Goal: Communication & Community: Participate in discussion

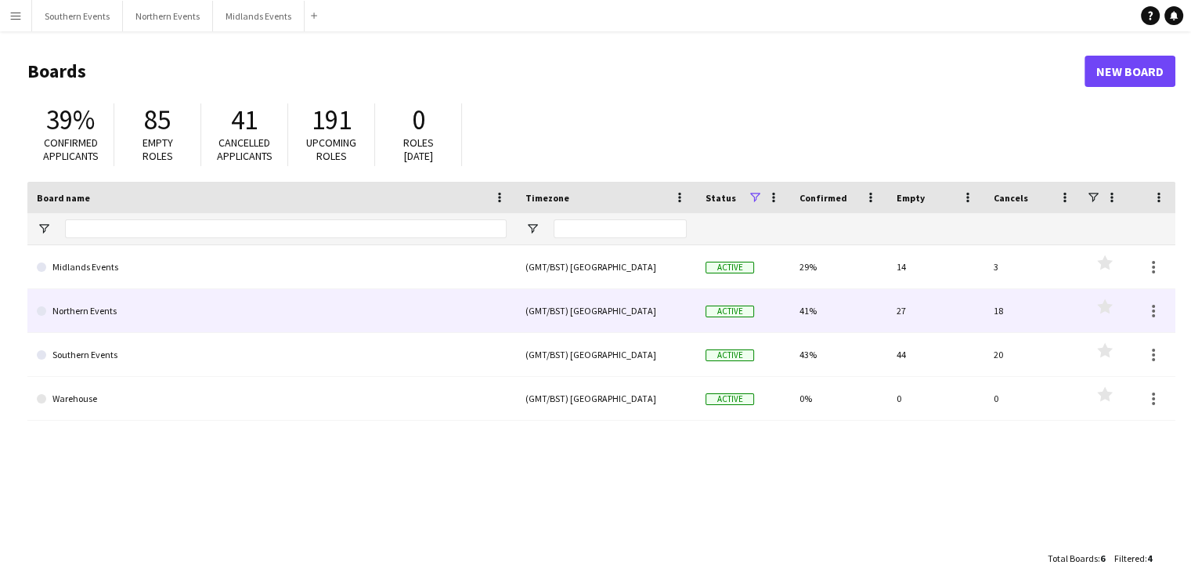
click at [96, 308] on link "Northern Events" at bounding box center [272, 311] width 470 height 44
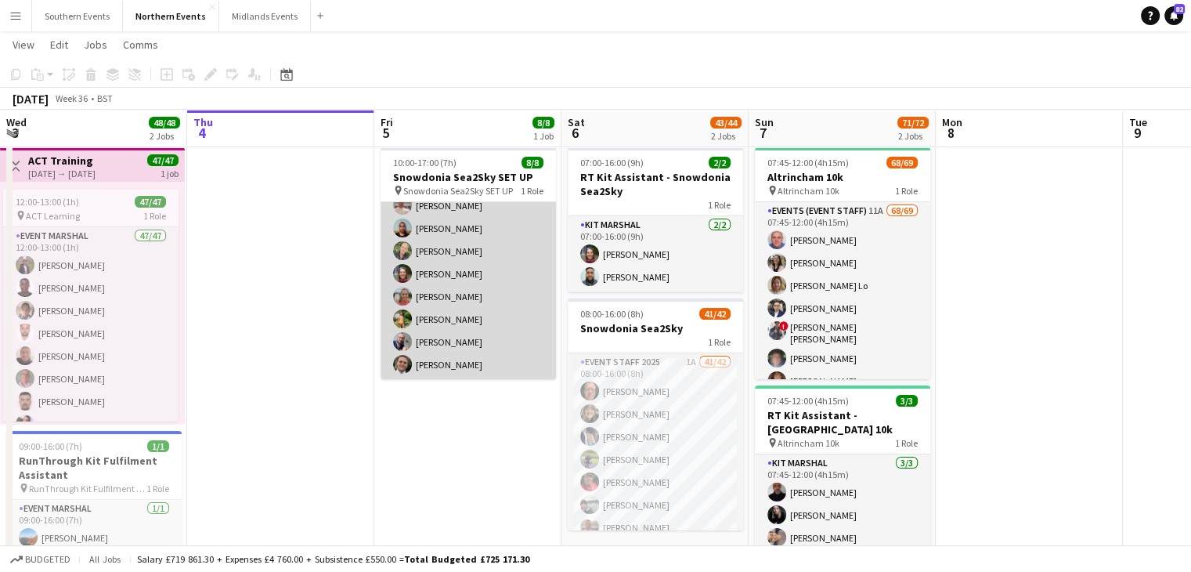
scroll to position [34, 0]
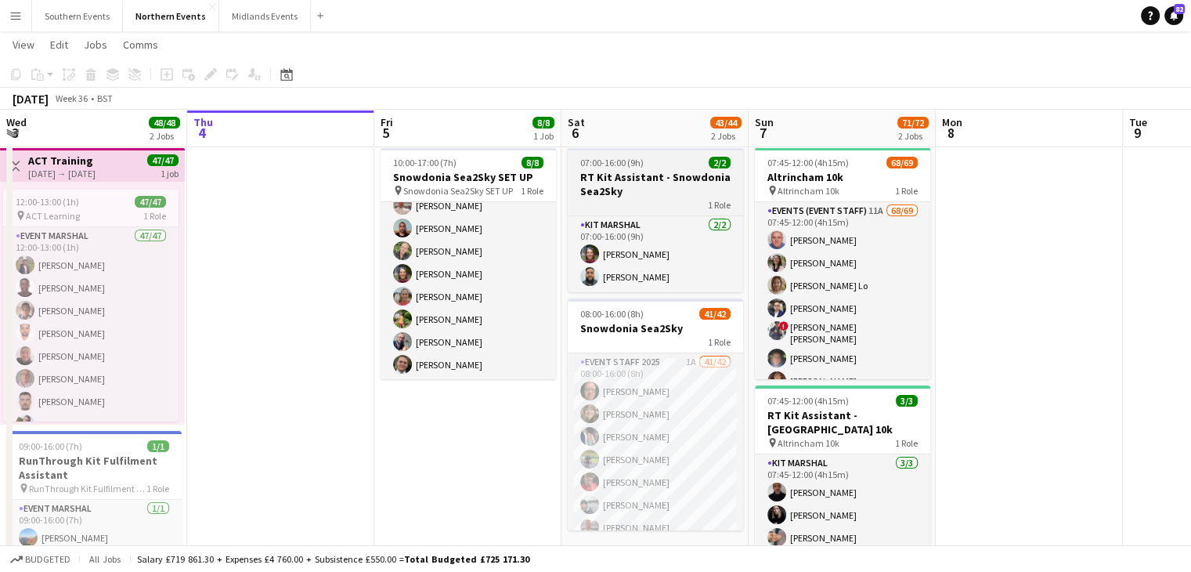
click at [652, 172] on h3 "RT Kit Assistant - Snowdonia Sea2Sky" at bounding box center [655, 184] width 175 height 28
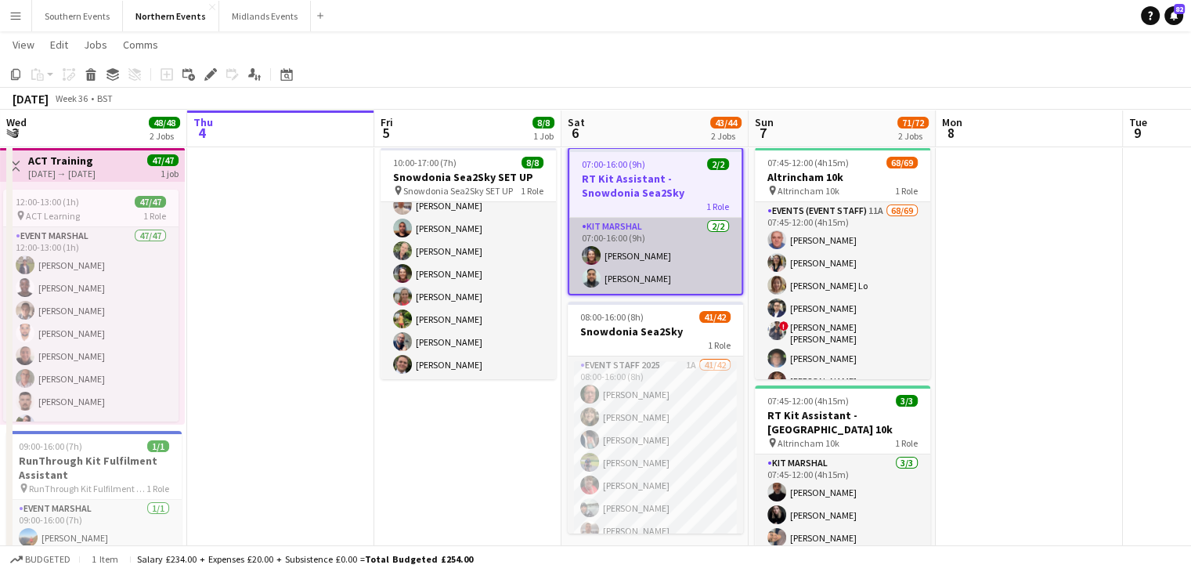
click at [678, 230] on app-card-role "Kit Marshal 2/2 07:00-16:00 (9h) Katy Flux Touseef Ahmed" at bounding box center [655, 256] width 172 height 76
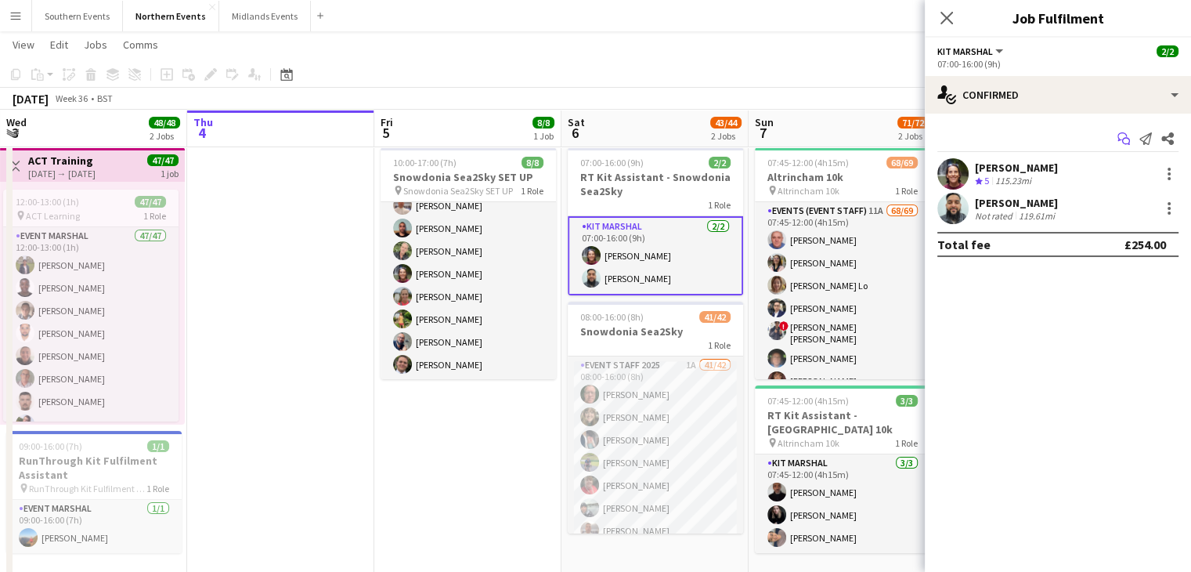
click at [1125, 137] on icon "Start chat" at bounding box center [1124, 138] width 13 height 13
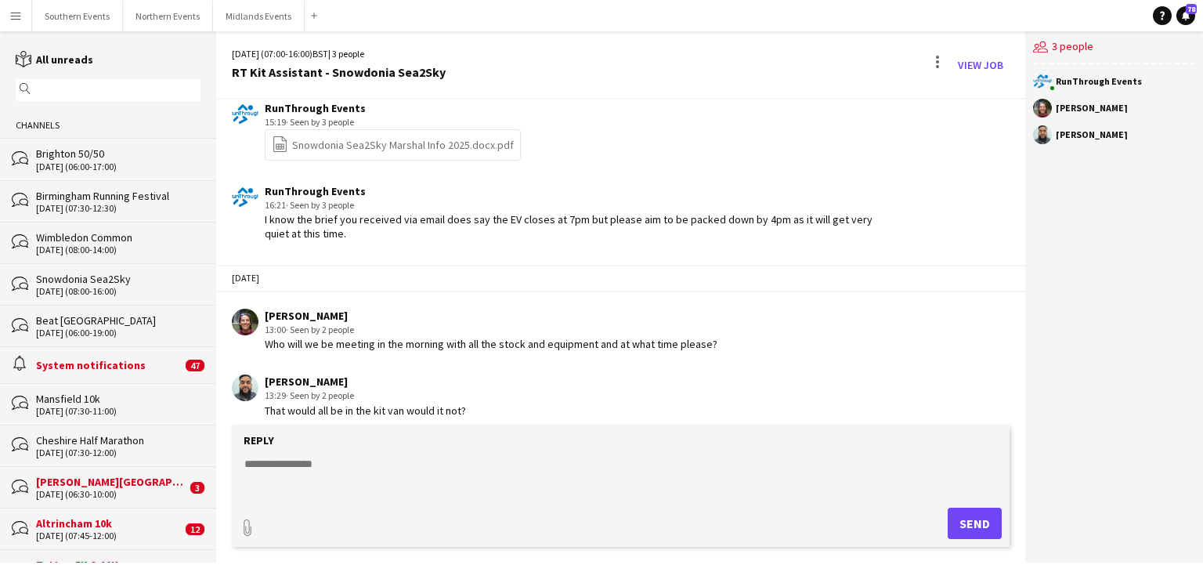
scroll to position [959, 0]
click at [320, 259] on div "Yesterday Katy Flux 13:00 · Seen by 2 people Who will we be meeting in the morn…" at bounding box center [620, 306] width 809 height 103
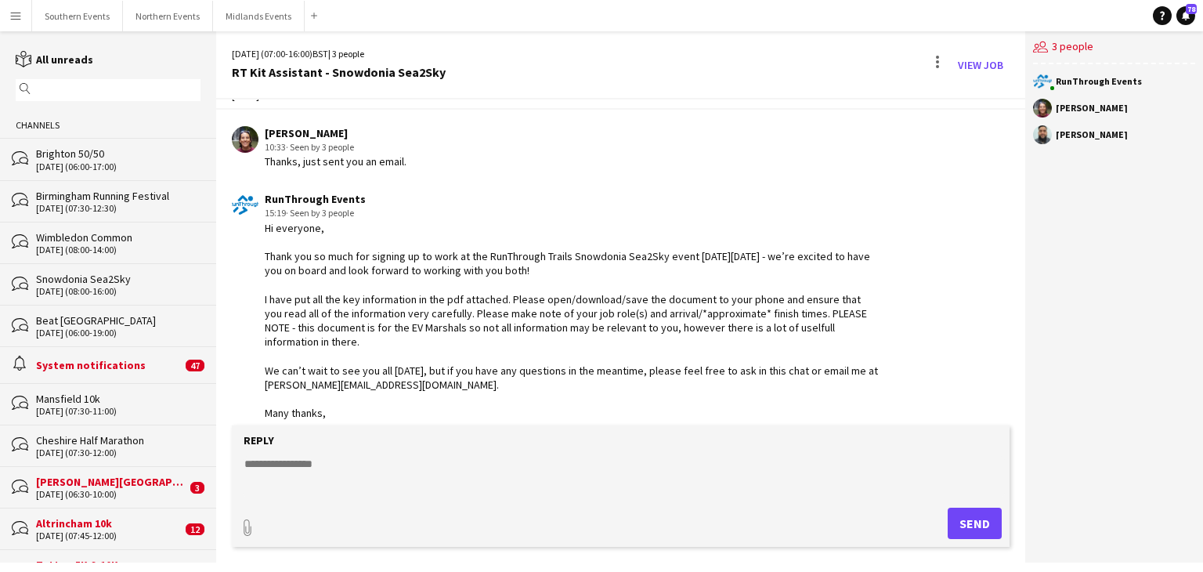
scroll to position [752, 0]
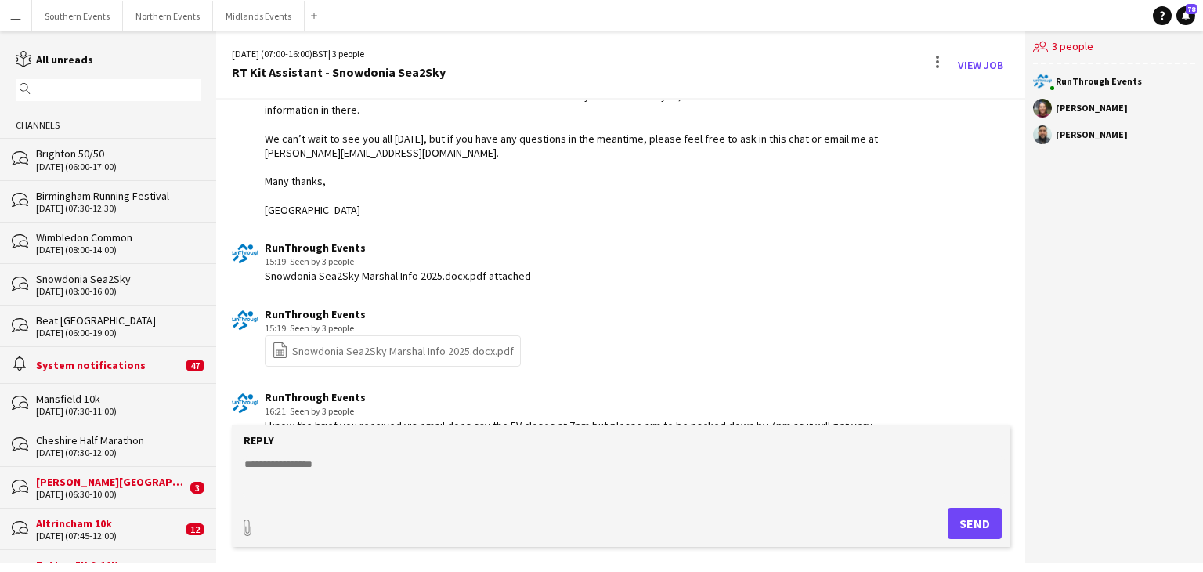
click at [367, 353] on link "file-spreadsheet Snowdonia Sea2Sky Marshal Info 2025.docx.pdf" at bounding box center [393, 351] width 242 height 18
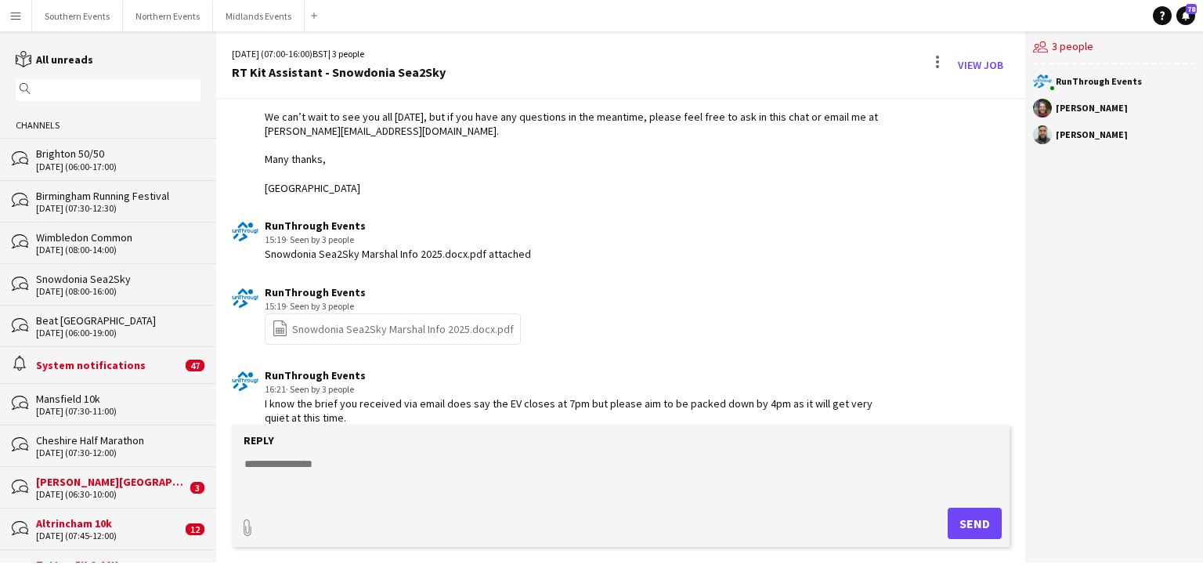
scroll to position [1101, 0]
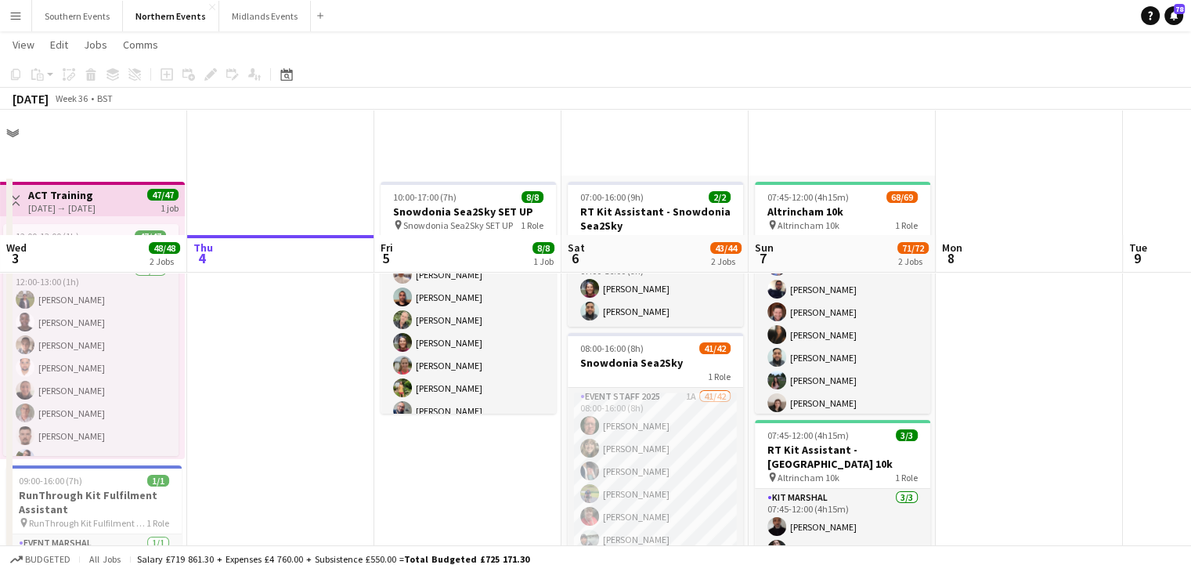
scroll to position [125, 0]
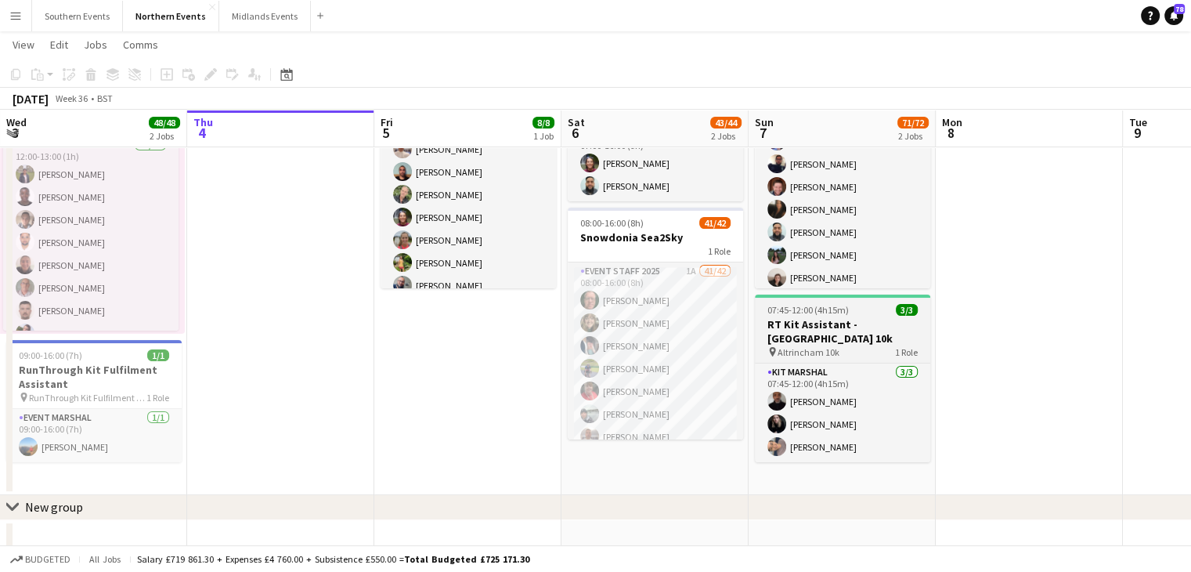
click at [852, 331] on h3 "RT Kit Assistant - [GEOGRAPHIC_DATA] 10k" at bounding box center [842, 331] width 175 height 28
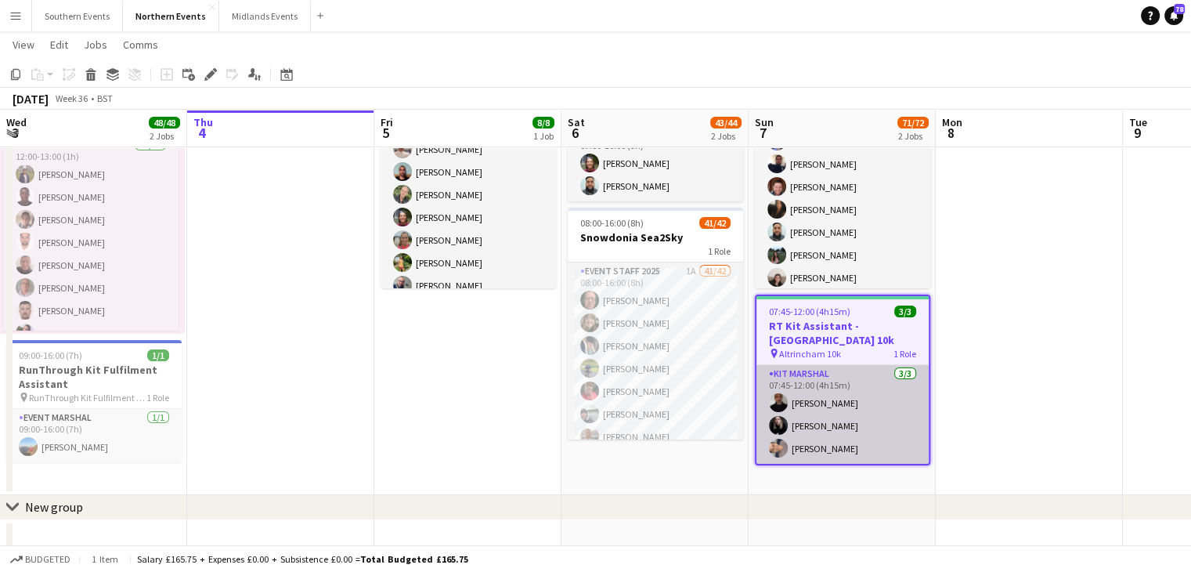
click at [870, 390] on app-card-role "Kit Marshal 3/3 07:45-12:00 (4h15m) Raymond Bell Jessica Nicholson Yin Qi Gan" at bounding box center [843, 414] width 172 height 99
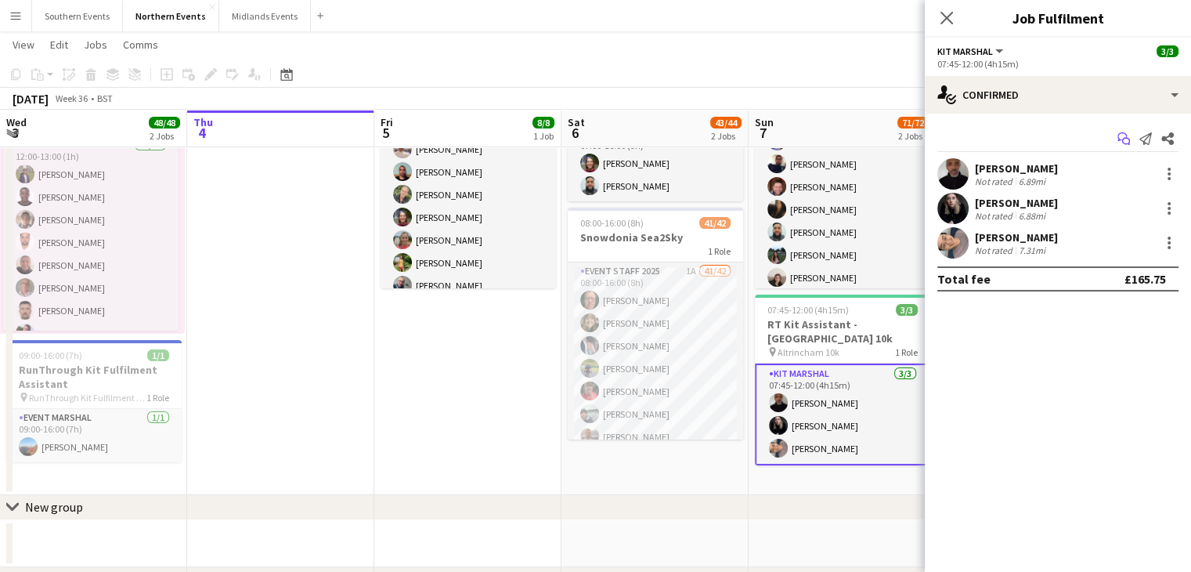
click at [1126, 139] on icon "Start chat" at bounding box center [1124, 138] width 13 height 13
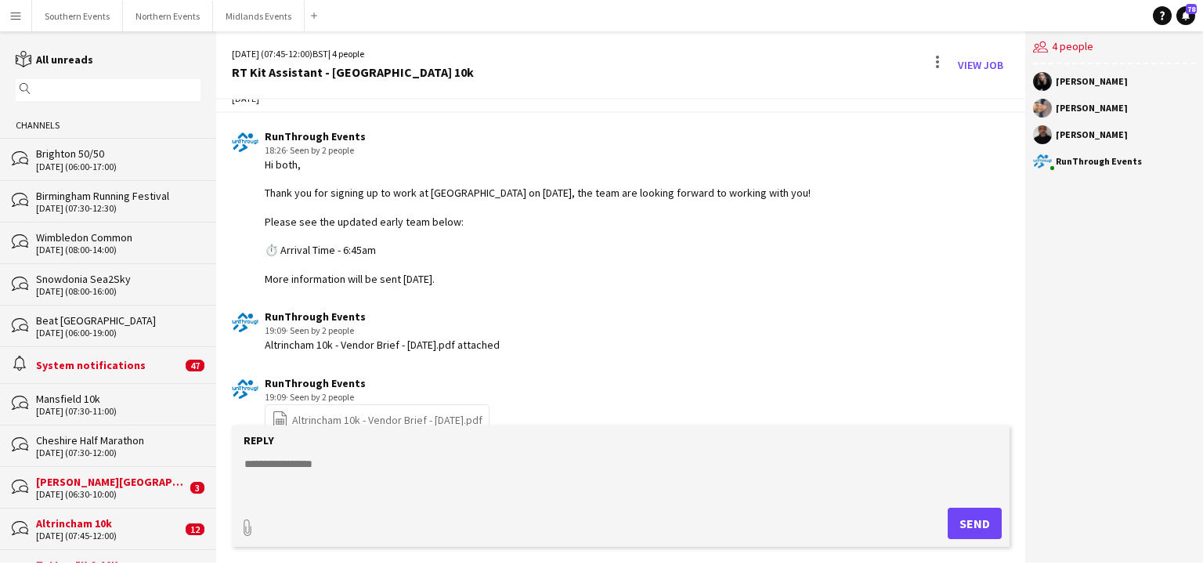
scroll to position [56, 0]
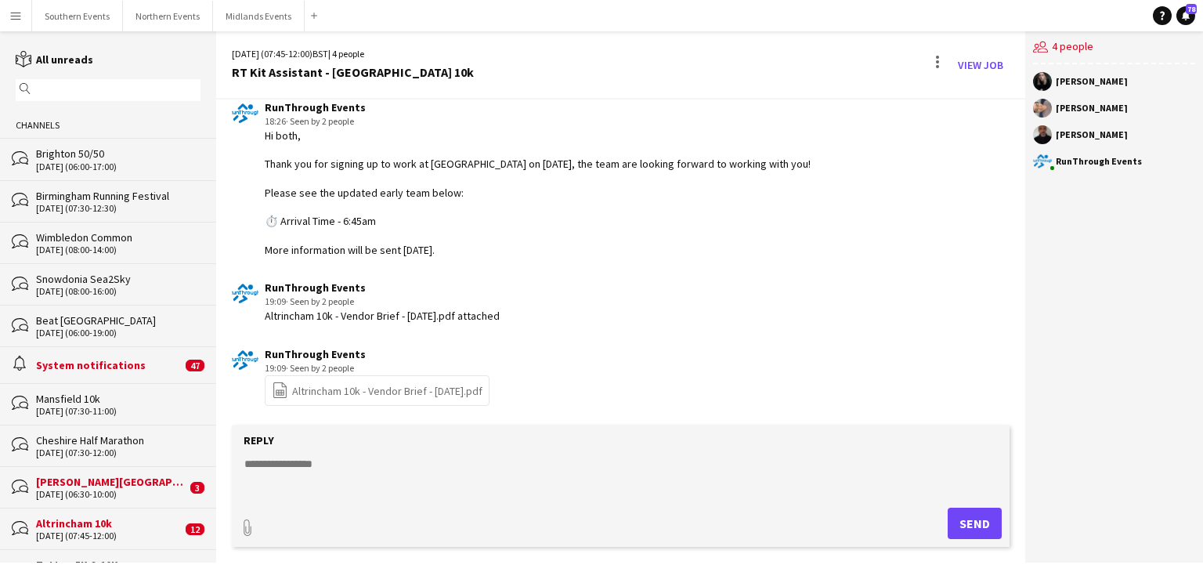
click at [406, 392] on link "file-spreadsheet Altrincham 10k - Vendor Brief - September 2025.pdf" at bounding box center [377, 390] width 211 height 18
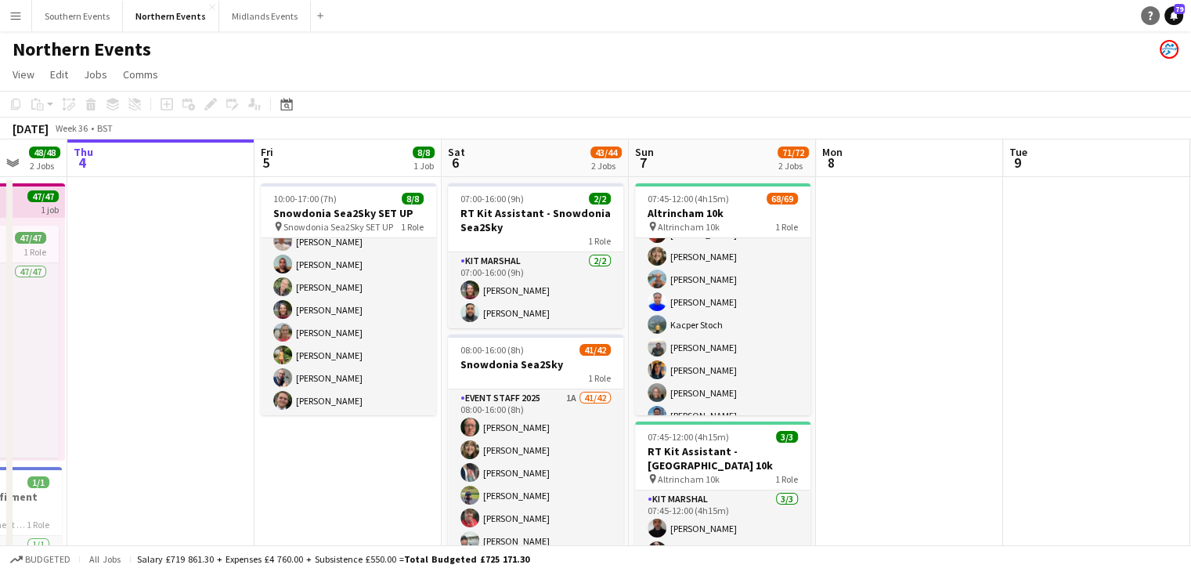
click at [1146, 13] on icon "Help" at bounding box center [1150, 15] width 9 height 9
click at [1146, 14] on icon "Help" at bounding box center [1150, 15] width 9 height 9
click at [765, 54] on div "Northern Events" at bounding box center [595, 46] width 1191 height 30
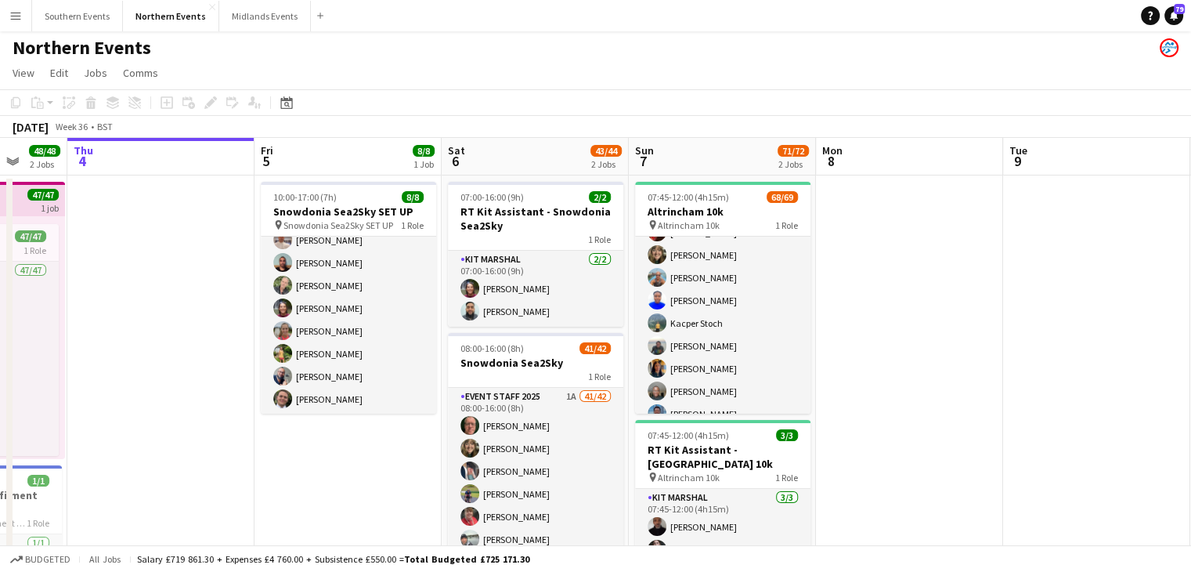
click at [768, 167] on app-board-header-date "Sun 7 71/72 2 Jobs" at bounding box center [722, 157] width 187 height 38
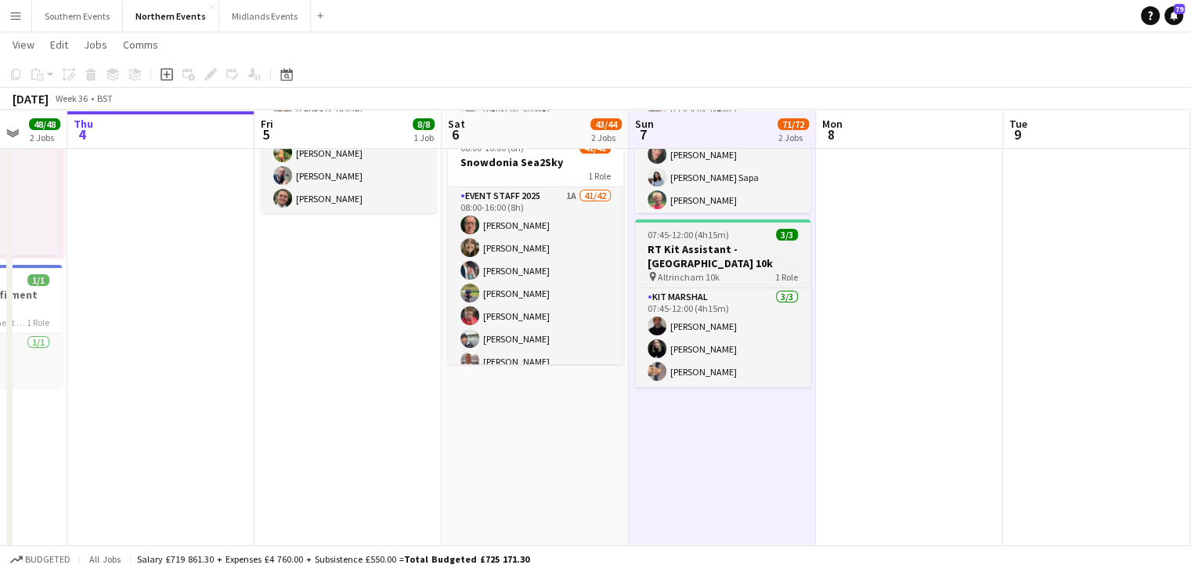
scroll to position [203, 0]
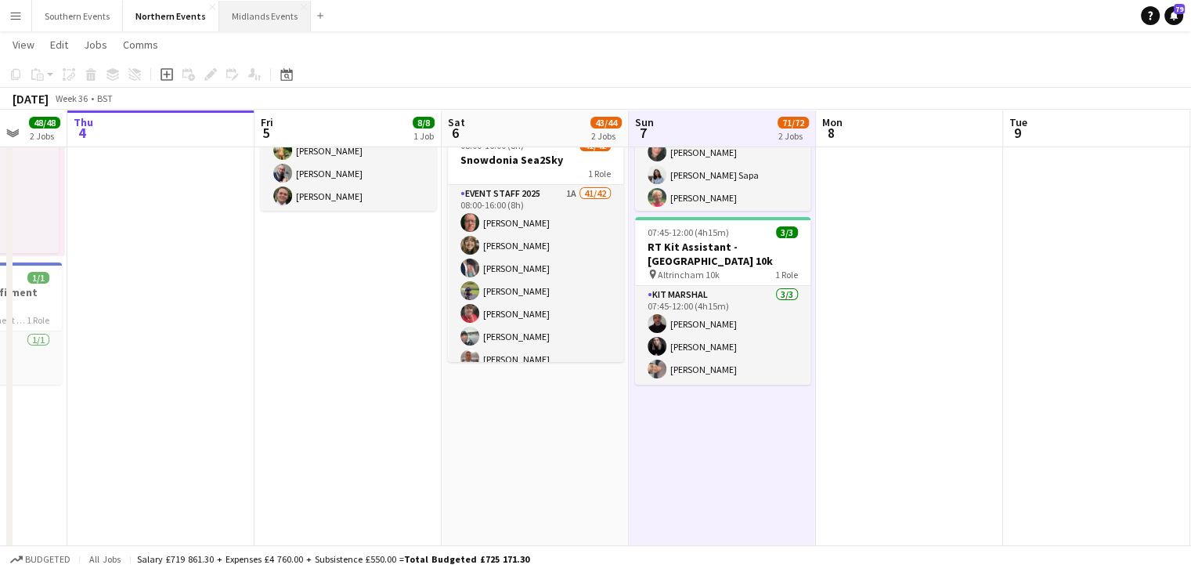
click at [226, 10] on button "Midlands Events Close" at bounding box center [265, 16] width 92 height 31
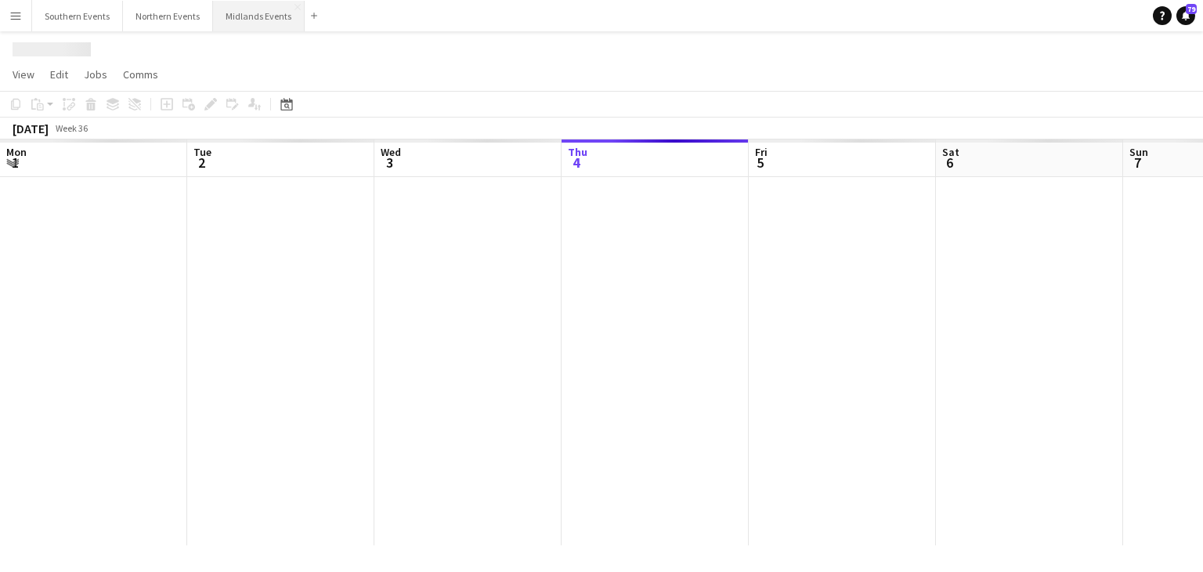
scroll to position [0, 374]
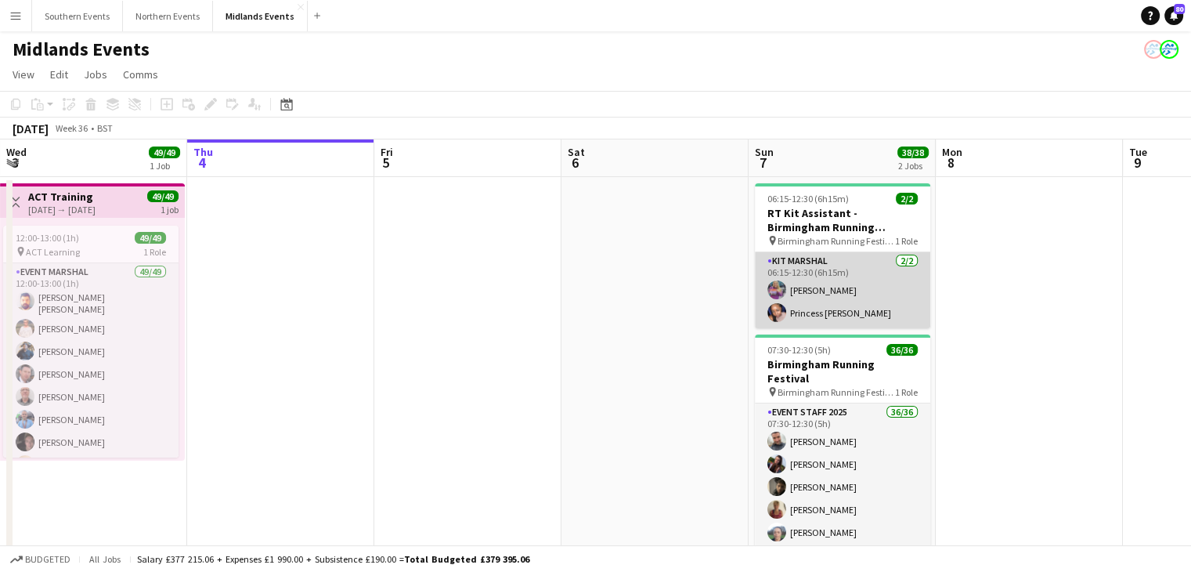
click at [835, 305] on app-card-role "Kit Marshal [DATE] 06:15-12:30 (6h15m) [PERSON_NAME] Princess [PERSON_NAME]" at bounding box center [842, 290] width 175 height 76
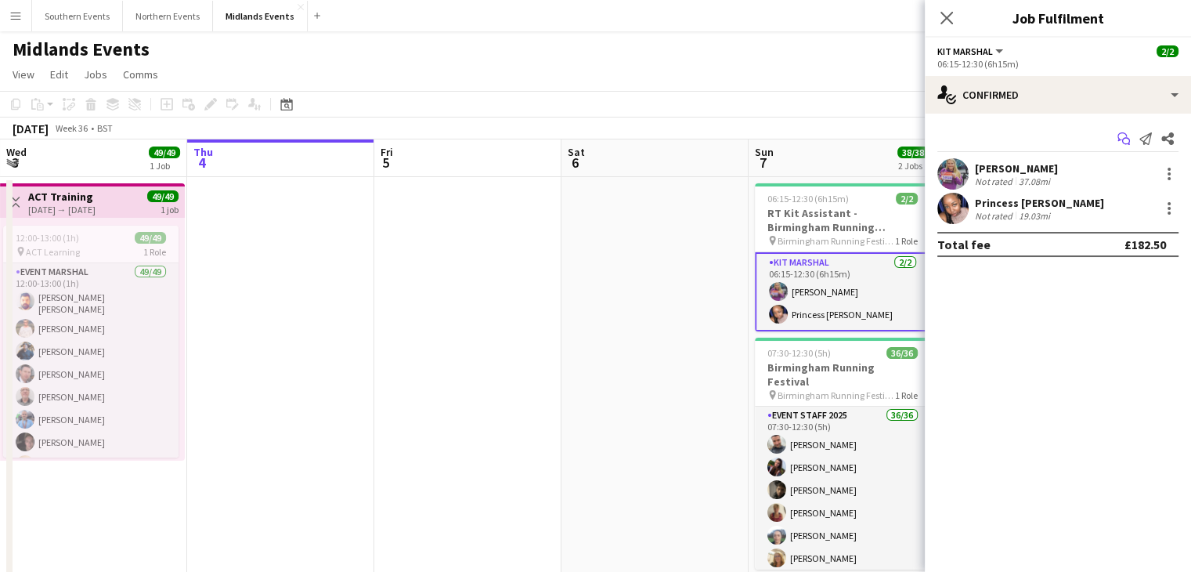
click at [1126, 138] on icon at bounding box center [1127, 142] width 8 height 8
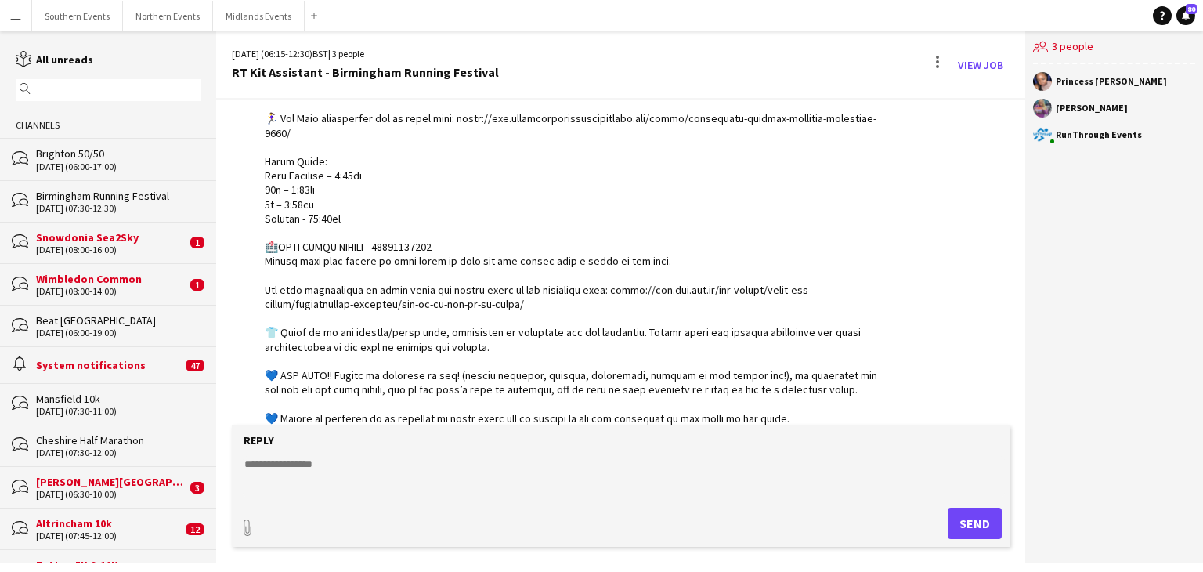
scroll to position [468, 0]
click at [682, 255] on div at bounding box center [572, 160] width 614 height 671
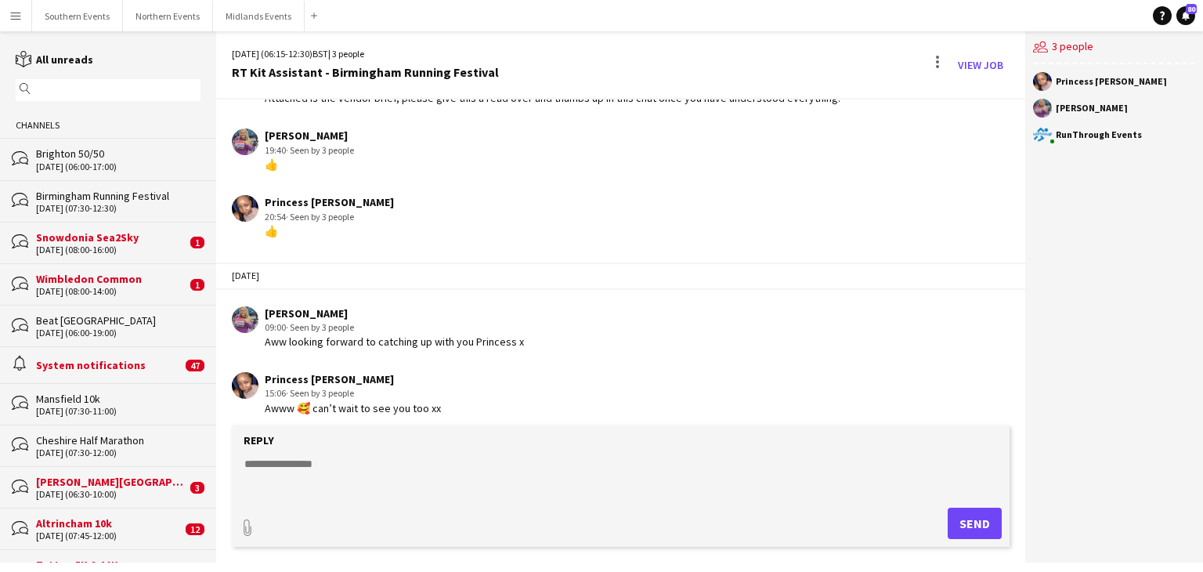
scroll to position [1148, 0]
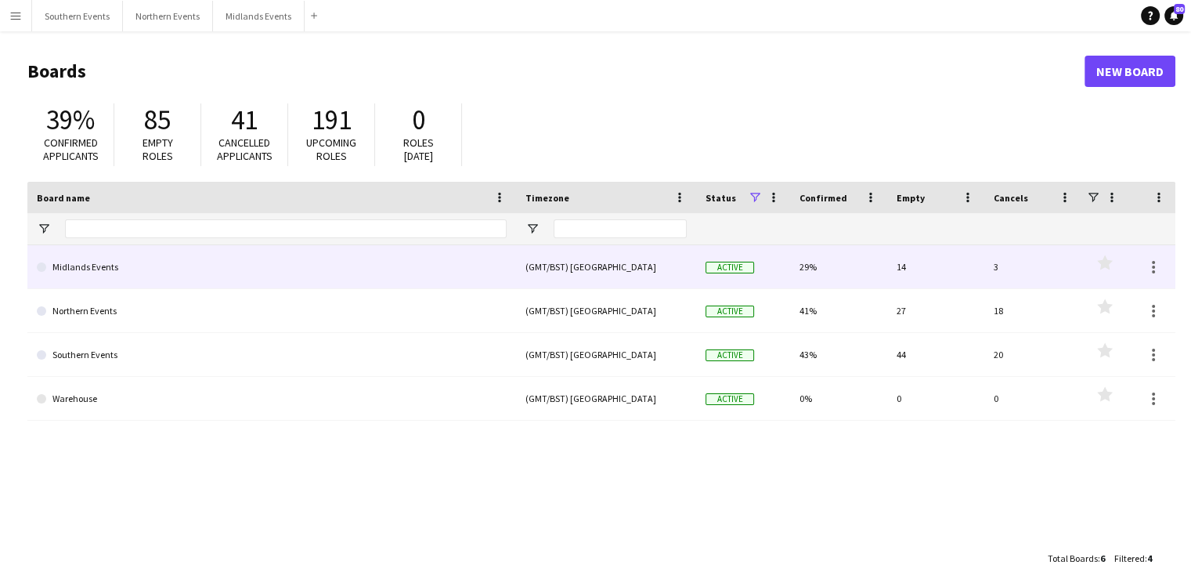
click at [294, 269] on link "Midlands Events" at bounding box center [272, 267] width 470 height 44
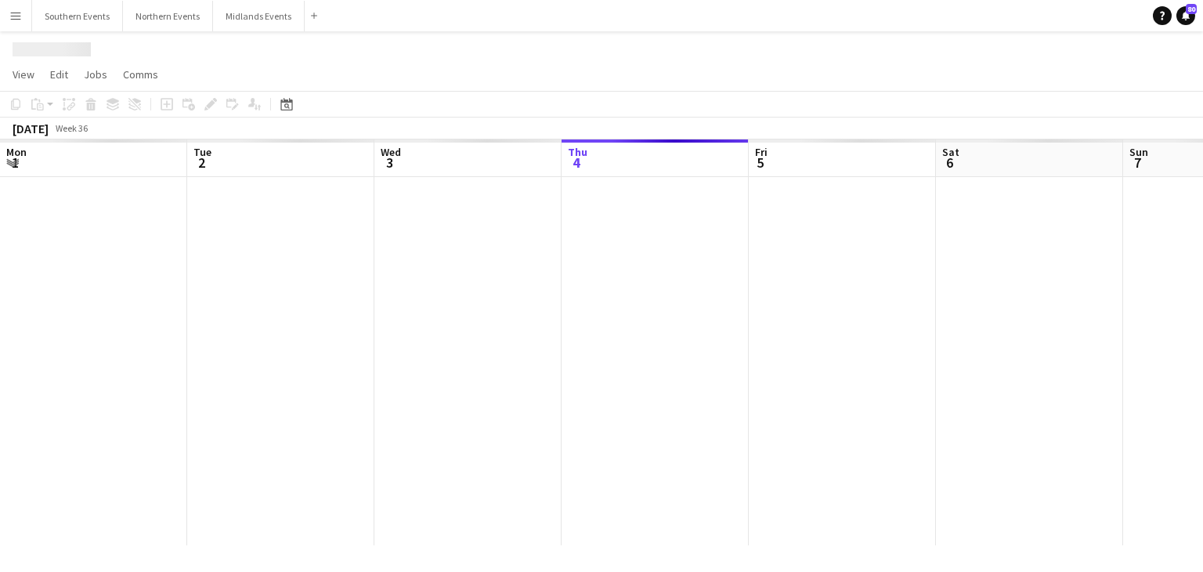
scroll to position [0, 374]
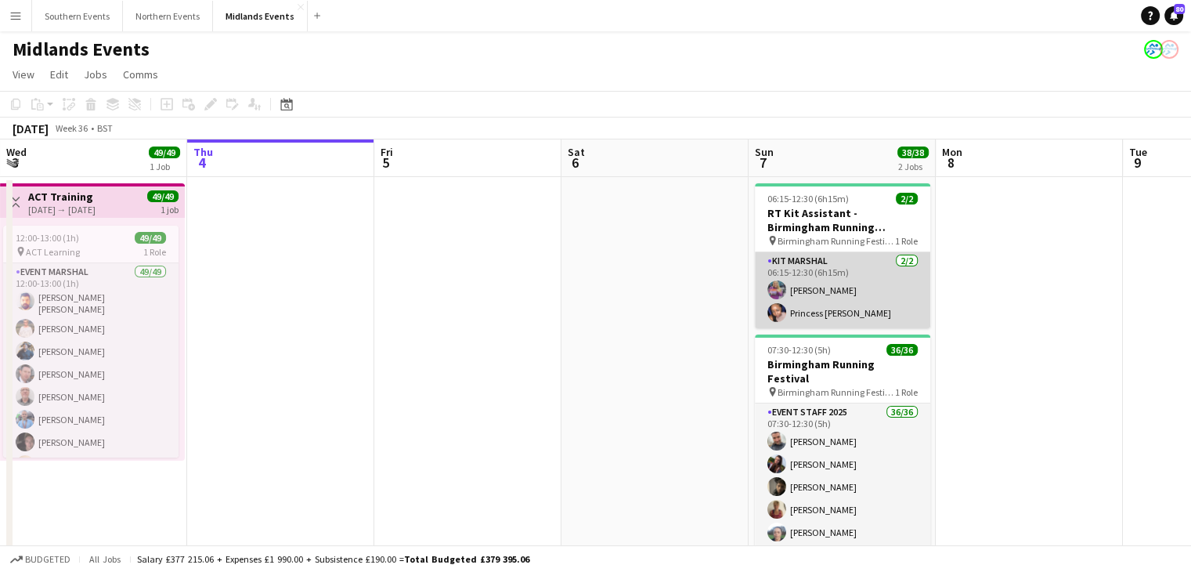
click at [864, 309] on app-card-role "Kit Marshal [DATE] 06:15-12:30 (6h15m) [PERSON_NAME] Princess [PERSON_NAME]" at bounding box center [842, 290] width 175 height 76
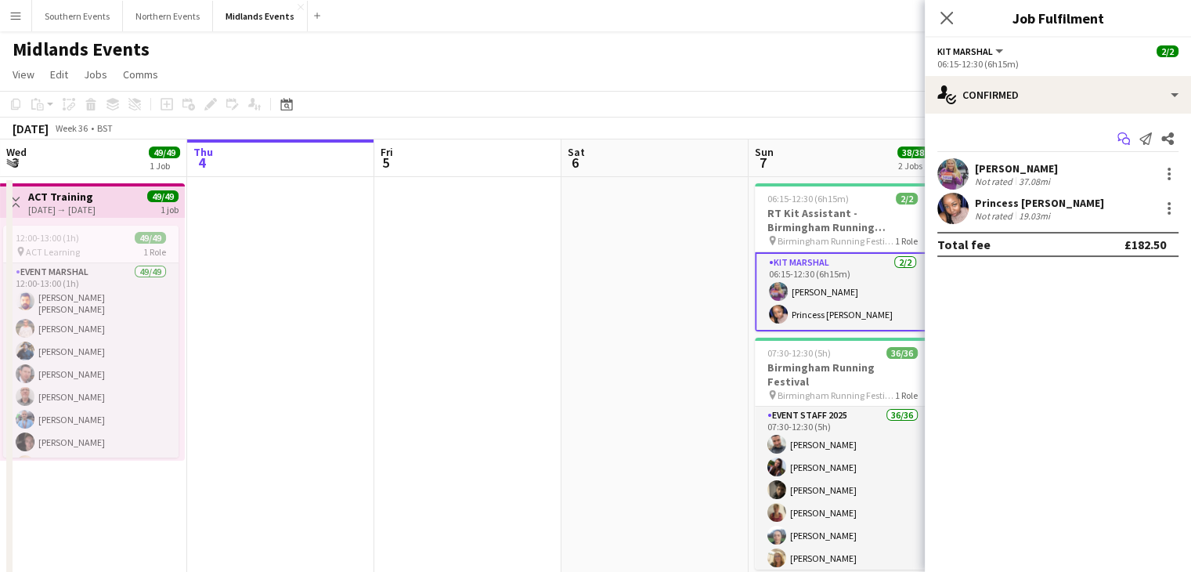
click at [1121, 132] on icon at bounding box center [1122, 136] width 9 height 9
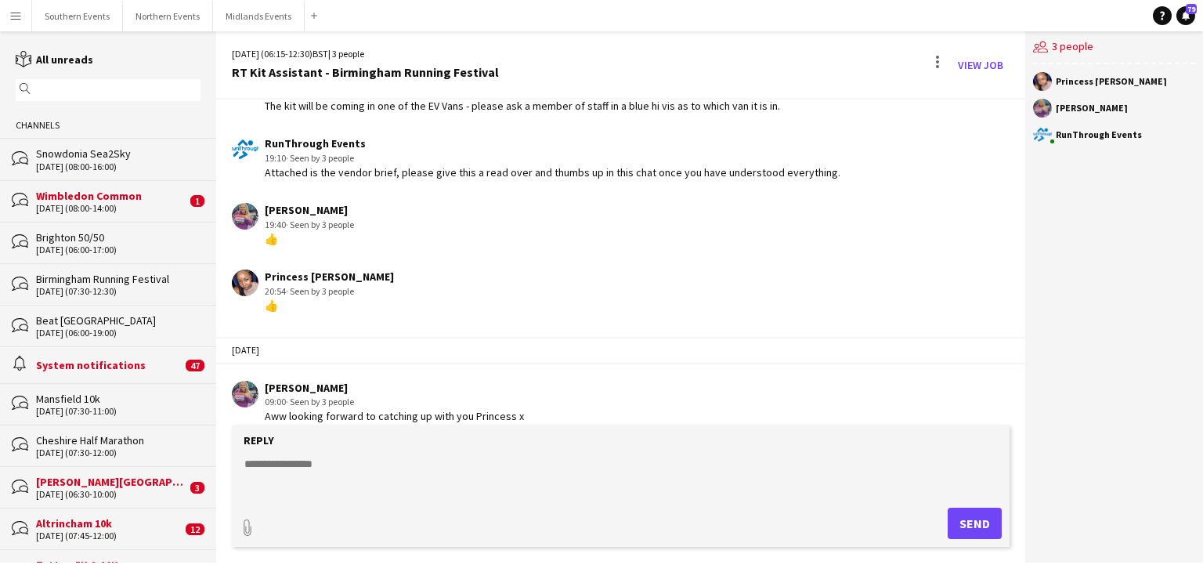
scroll to position [1148, 0]
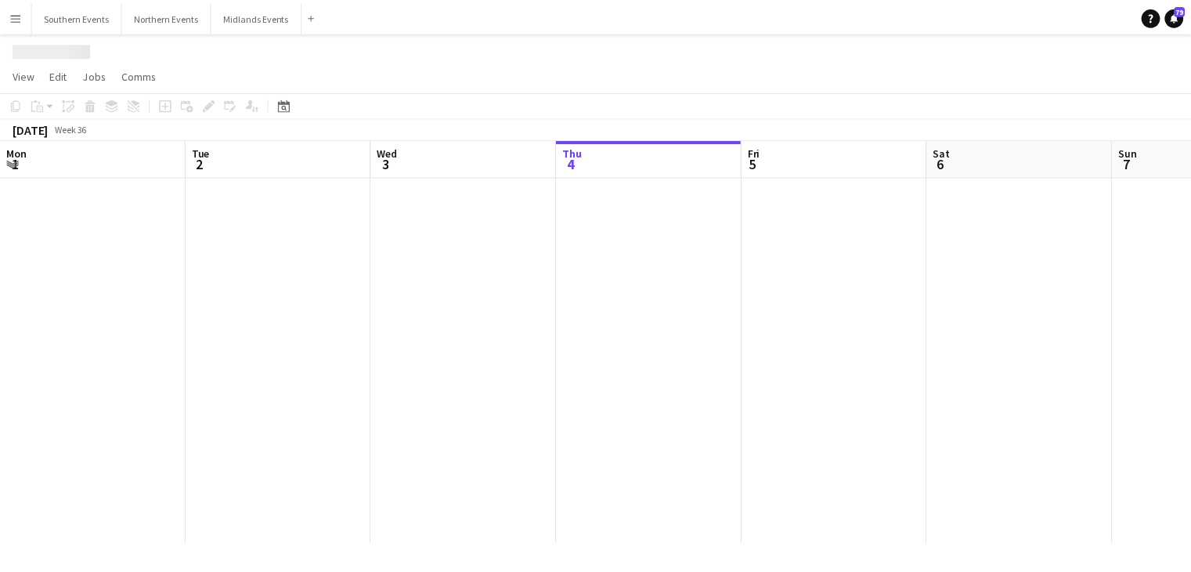
scroll to position [0, 374]
